Goal: Connect with others: Connect with other users

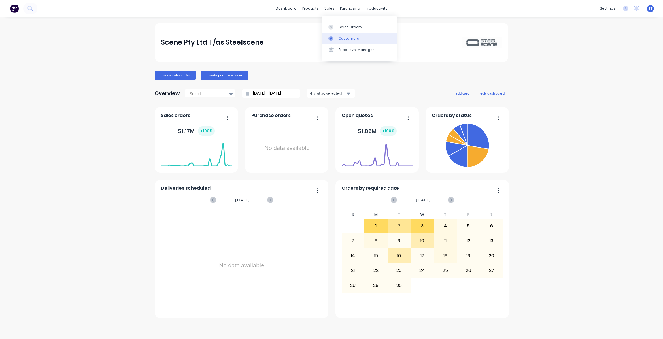
click at [349, 37] on div "Customers" at bounding box center [348, 38] width 20 height 5
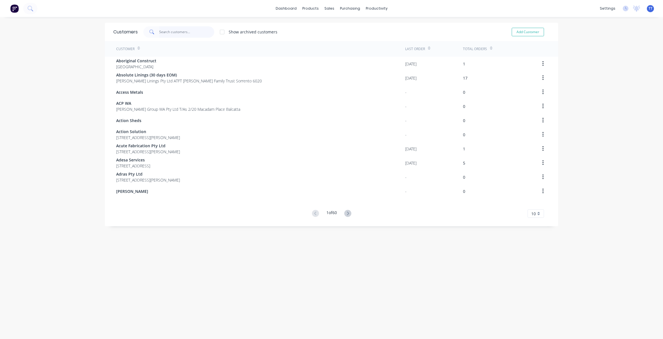
click at [178, 31] on input "text" at bounding box center [186, 31] width 55 height 11
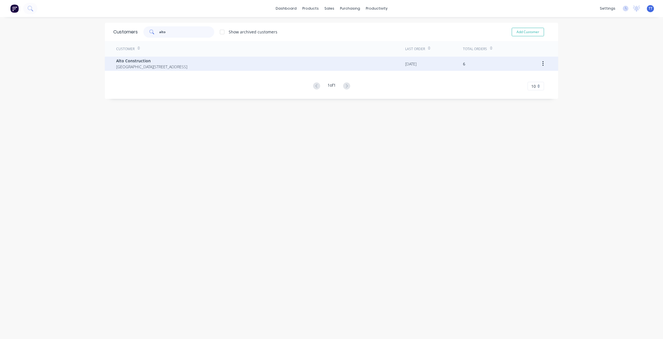
type input "alto"
click at [157, 58] on span "Alto Construction" at bounding box center [151, 61] width 71 height 6
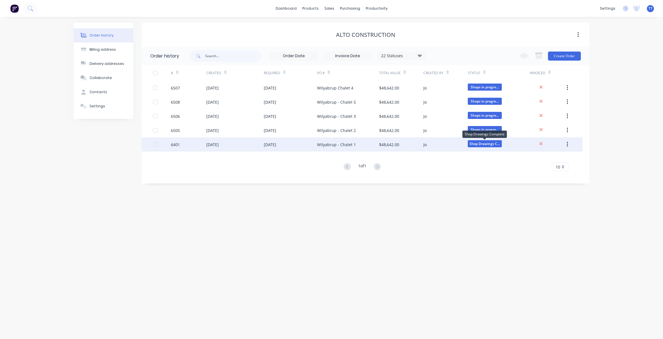
click at [480, 142] on span "Shop Drawings C..." at bounding box center [485, 143] width 34 height 7
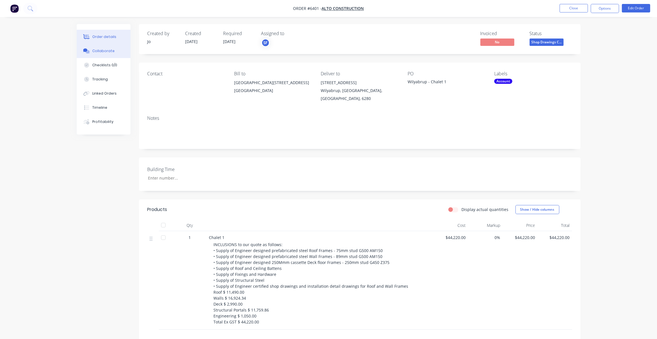
click at [98, 51] on div "Collaborate" at bounding box center [103, 50] width 22 height 5
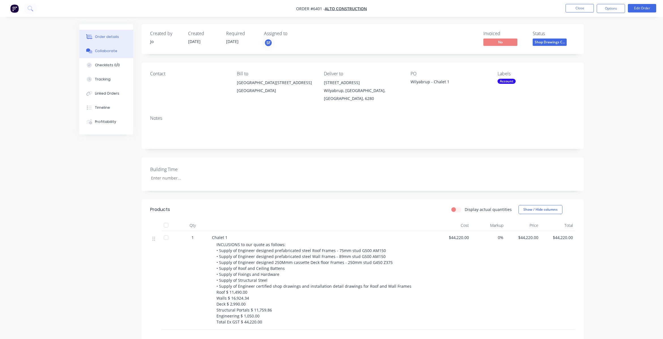
click at [98, 51] on div "Collaborate" at bounding box center [106, 50] width 22 height 5
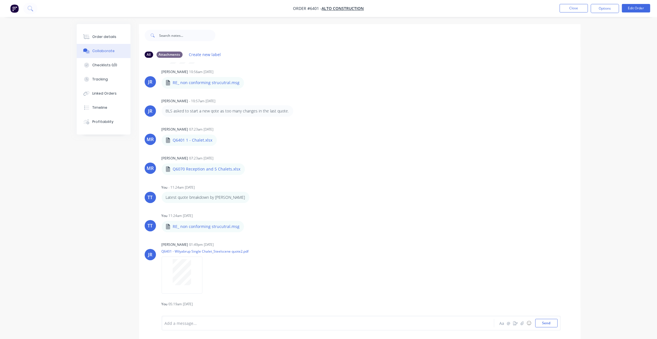
scroll to position [217, 0]
